Goal: Navigation & Orientation: Understand site structure

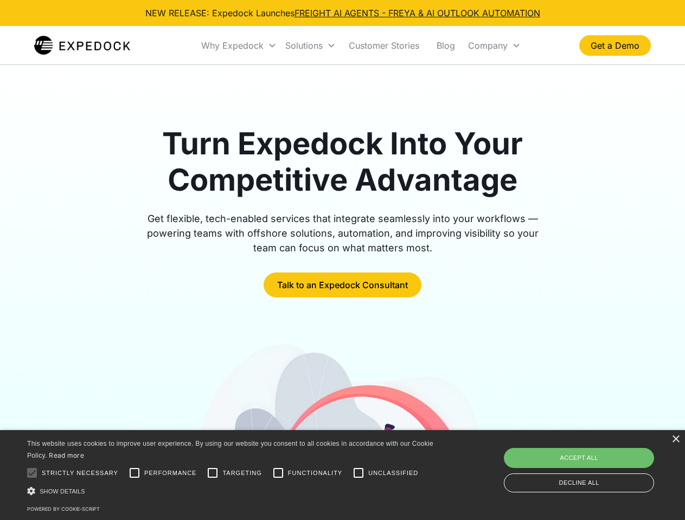
click at [239, 46] on div "Why Expedock" at bounding box center [232, 45] width 62 height 11
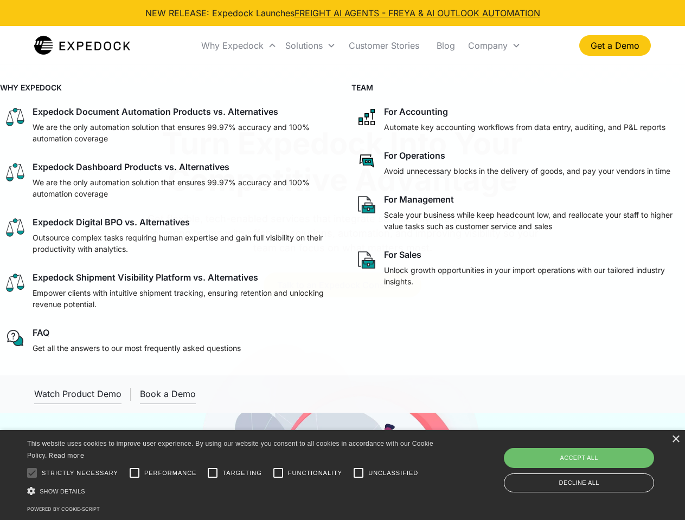
click at [310, 46] on div "Solutions" at bounding box center [303, 45] width 37 height 11
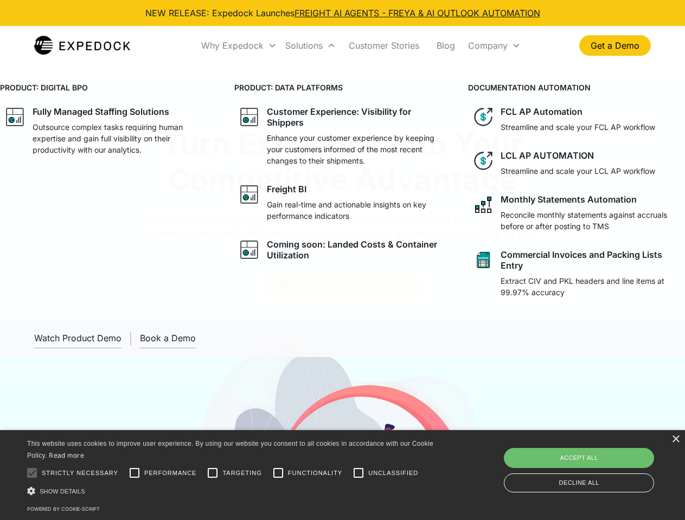
click at [494, 46] on div "Company" at bounding box center [488, 45] width 40 height 11
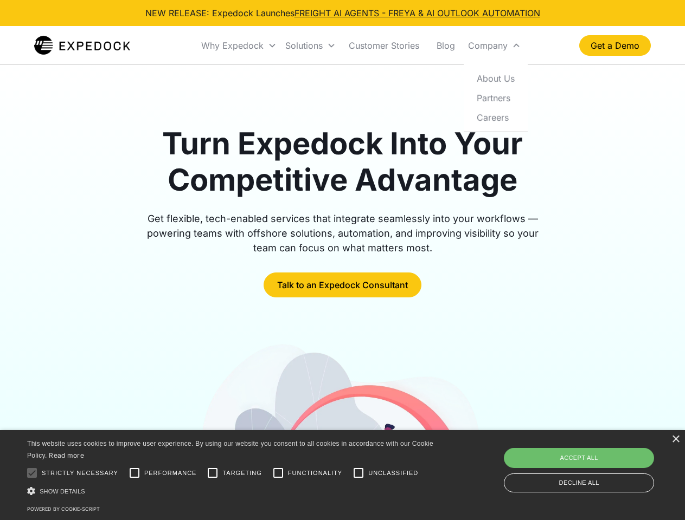
click at [32, 473] on div at bounding box center [32, 473] width 22 height 22
click at [134, 473] on input "Performance" at bounding box center [135, 473] width 22 height 22
checkbox input "true"
click at [212, 473] on input "Targeting" at bounding box center [213, 473] width 22 height 22
checkbox input "true"
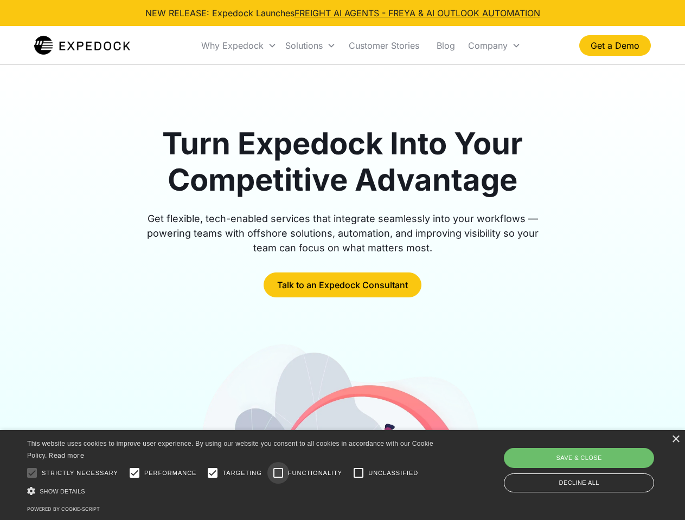
click at [278, 473] on input "Functionality" at bounding box center [278, 473] width 22 height 22
checkbox input "true"
click at [358, 473] on input "Unclassified" at bounding box center [358, 473] width 22 height 22
checkbox input "true"
click at [232, 491] on div "Show details Hide details" at bounding box center [232, 491] width 410 height 11
